Goal: Transaction & Acquisition: Book appointment/travel/reservation

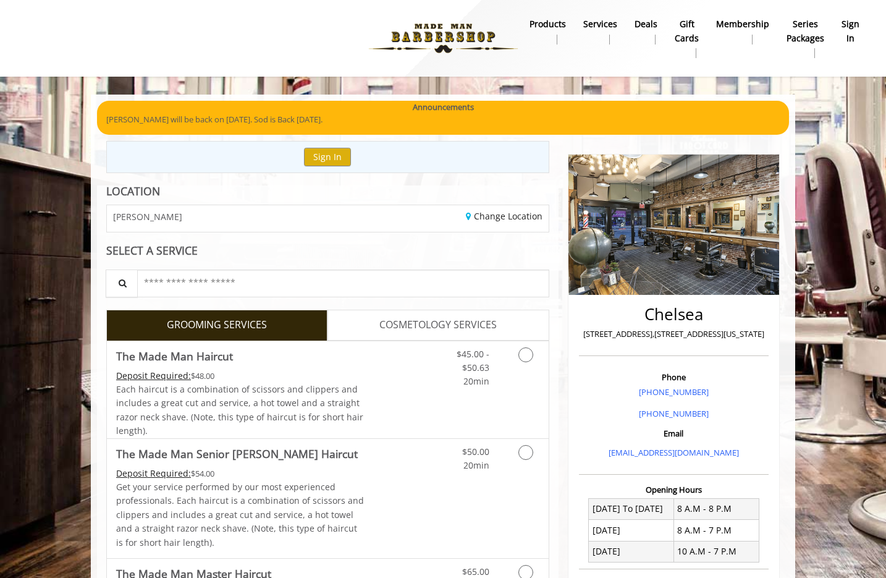
scroll to position [172, 0]
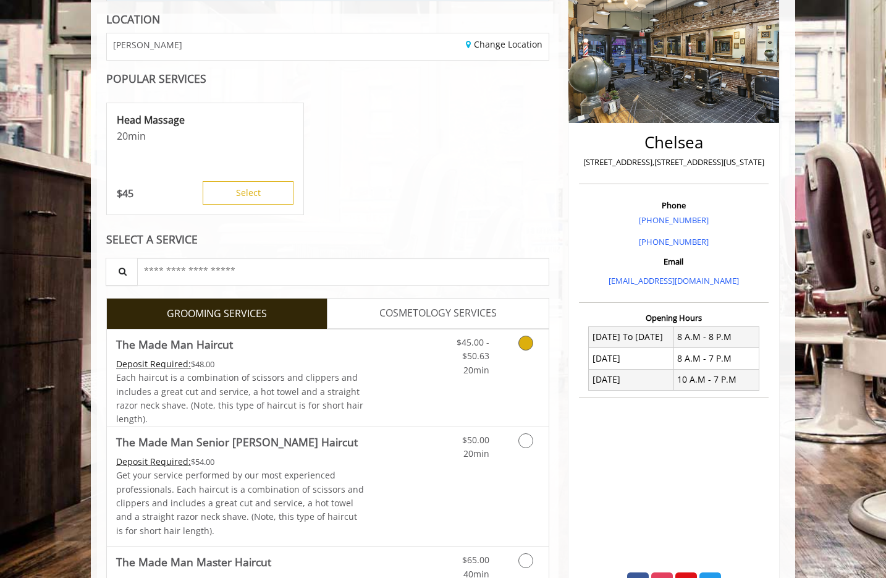
click at [373, 387] on link "Discounted Price" at bounding box center [402, 377] width 74 height 97
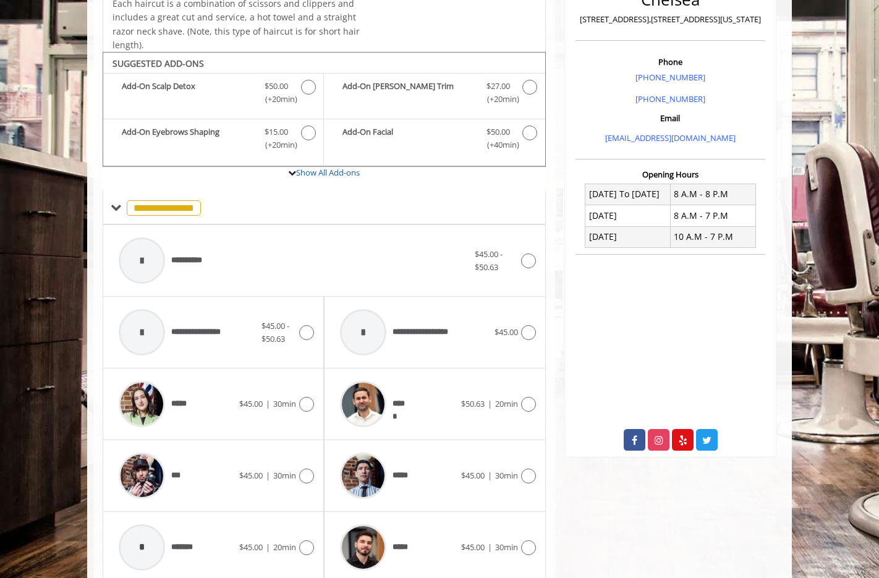
scroll to position [367, 0]
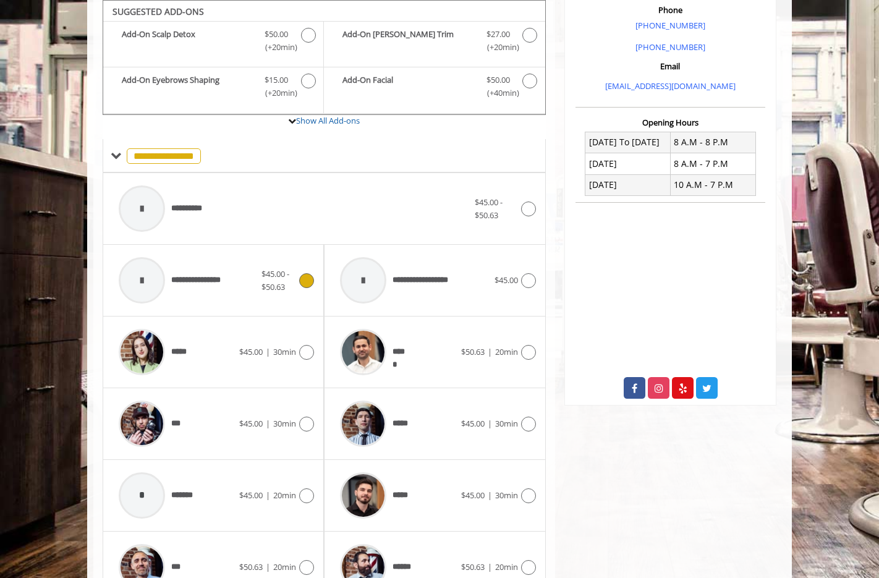
click at [234, 279] on div "**********" at bounding box center [186, 280] width 149 height 59
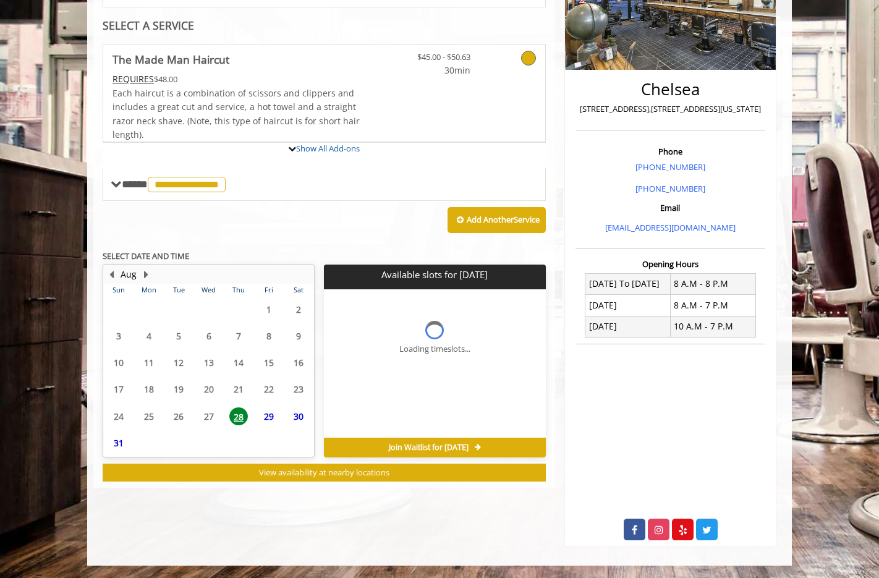
scroll to position [225, 0]
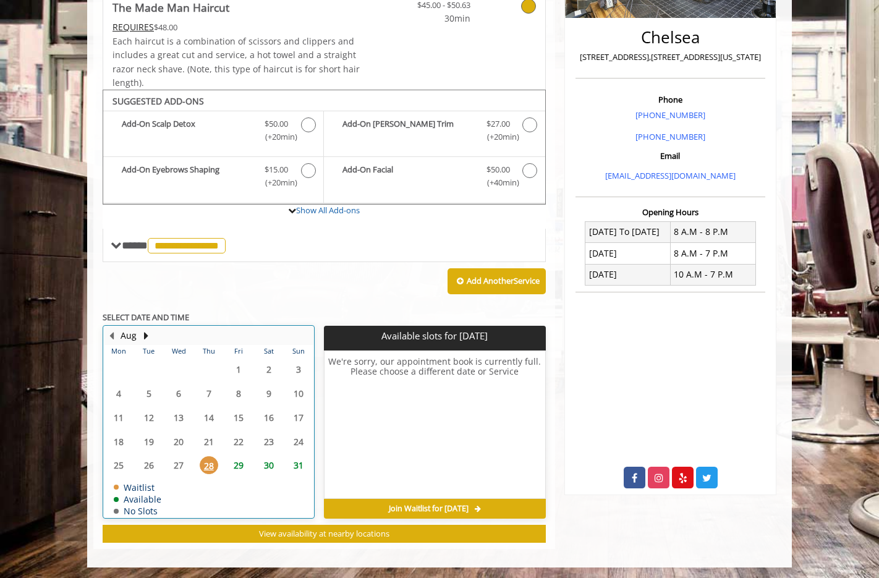
click at [231, 405] on table "Mon Tue Wed Thu Fri Sat Sun 28 29 30 31 1 2 3 4 5 6 7 8 9 10 11 12 13 14 15 16 …" at bounding box center [209, 431] width 210 height 172
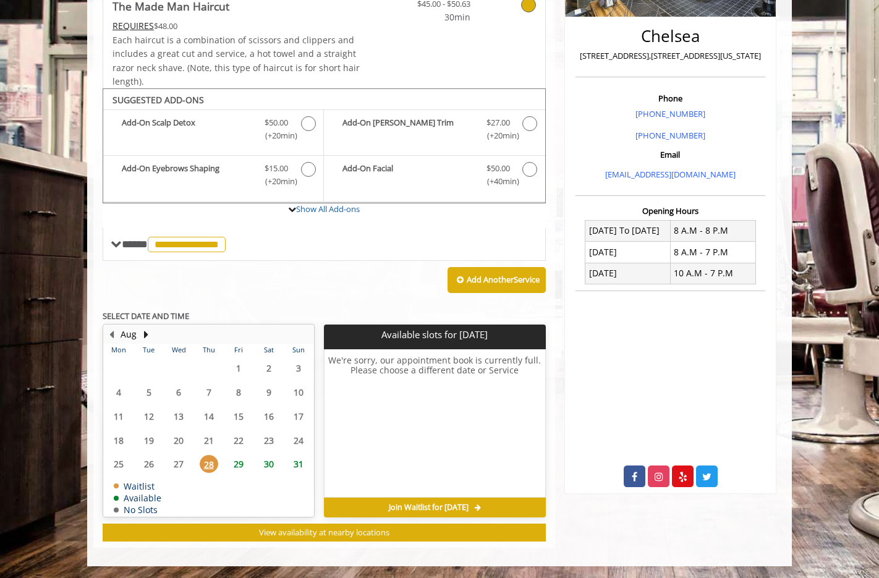
click at [240, 467] on span "29" at bounding box center [238, 464] width 19 height 18
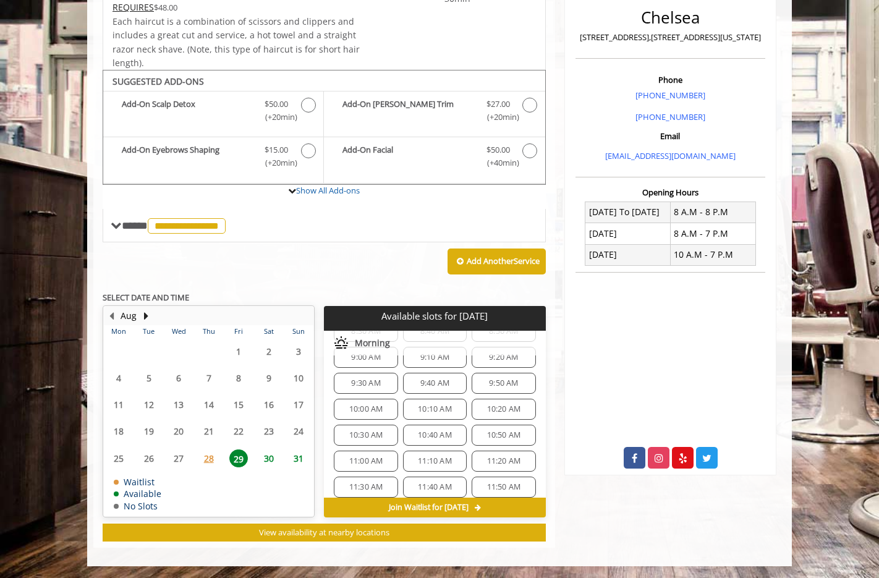
scroll to position [0, 0]
click at [384, 379] on span "8:00 AM" at bounding box center [365, 376] width 53 height 10
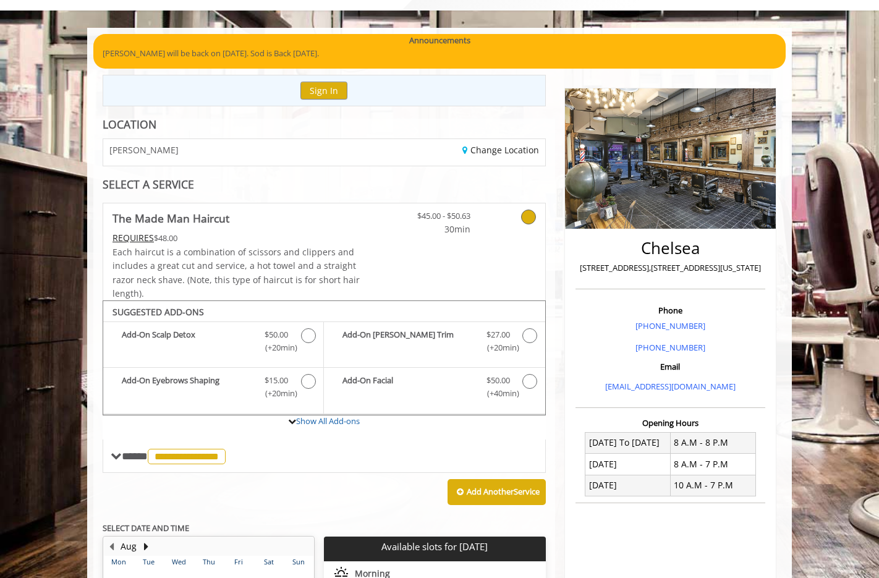
scroll to position [93, 0]
